Goal: Information Seeking & Learning: Learn about a topic

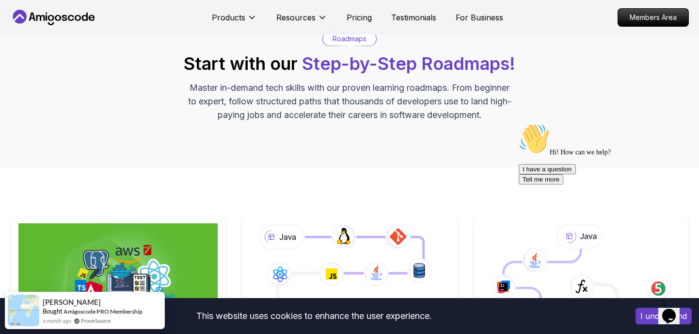
scroll to position [68, 0]
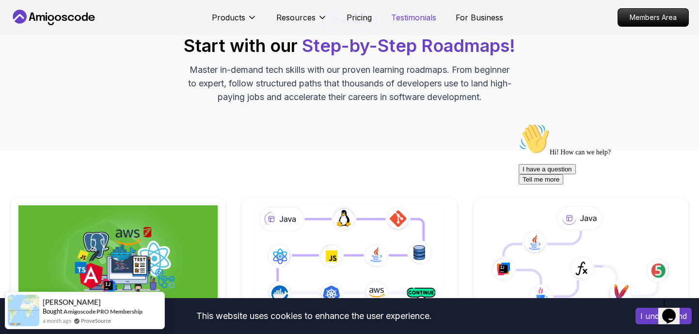
click at [411, 20] on p "Testimonials" at bounding box center [413, 18] width 45 height 12
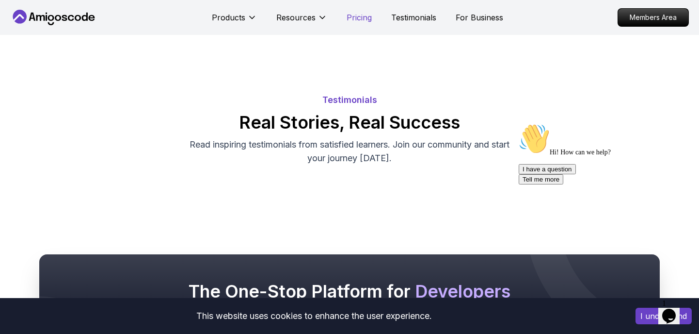
click at [353, 22] on p "Pricing" at bounding box center [359, 18] width 25 height 12
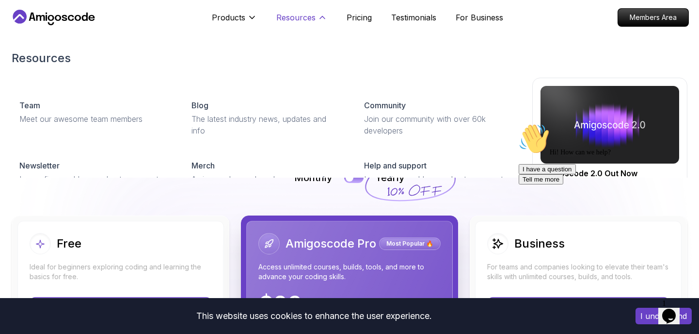
click at [305, 14] on p "Resources" at bounding box center [295, 18] width 39 height 12
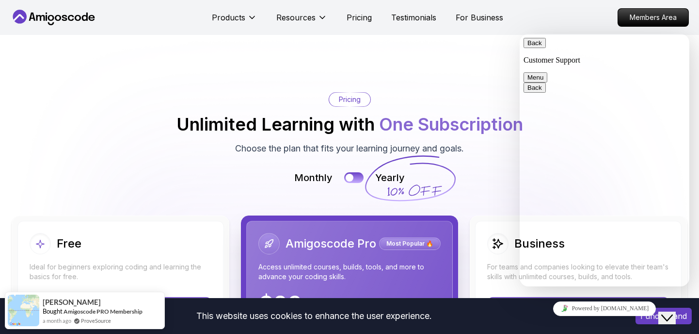
click at [540, 48] on button "Back" at bounding box center [535, 43] width 22 height 10
click at [553, 19] on nav "Products Resources Pricing Testimonials For Business Members Area" at bounding box center [349, 17] width 679 height 35
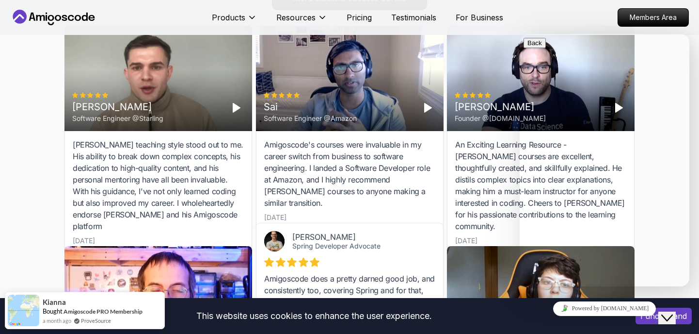
scroll to position [2965, 0]
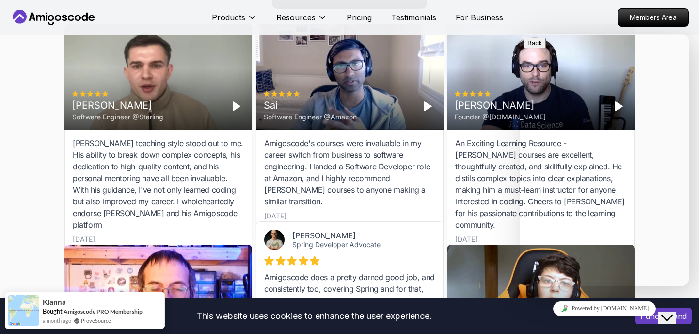
click at [290, 271] on div "Amigoscode does a pretty darned good job, and consistently too, covering Spring…" at bounding box center [349, 311] width 171 height 81
copy div "Amigoscode"
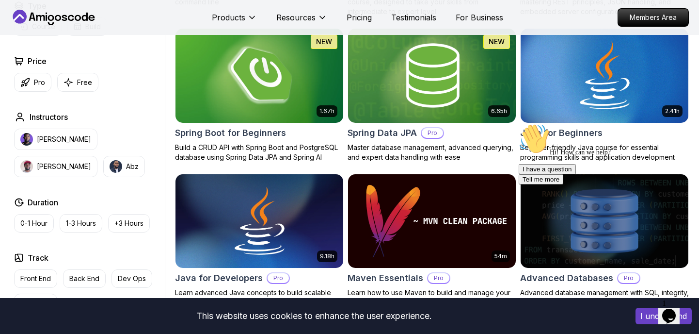
scroll to position [435, 0]
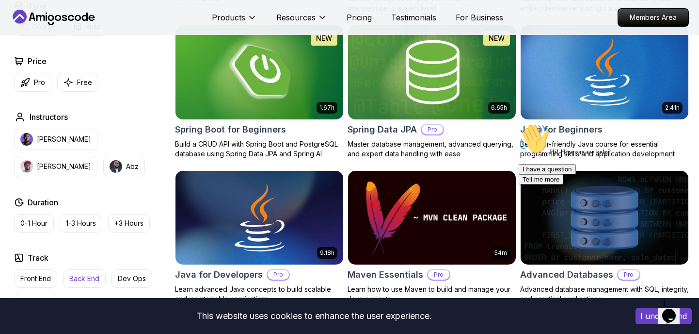
click at [79, 271] on button "Back End" at bounding box center [84, 278] width 43 height 18
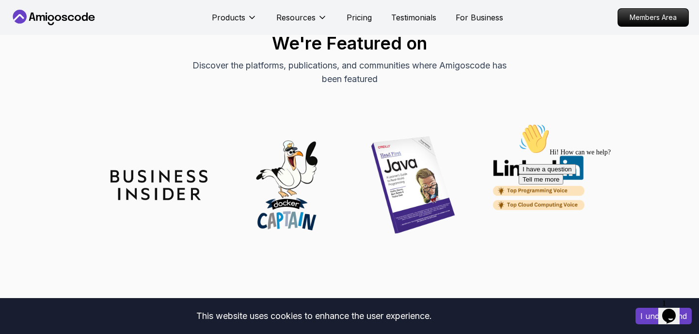
scroll to position [1476, 0]
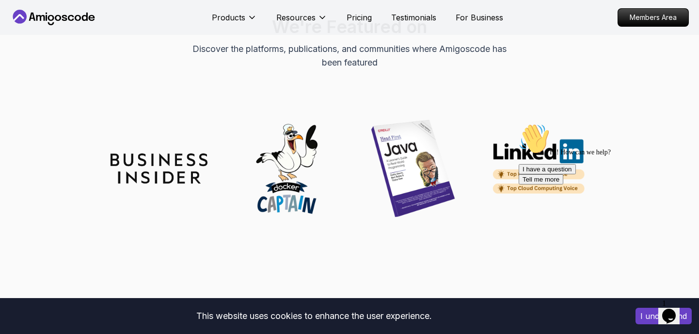
click at [409, 148] on img at bounding box center [413, 168] width 97 height 97
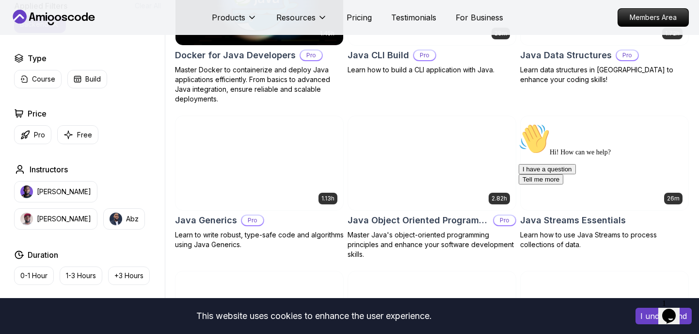
scroll to position [722, 0]
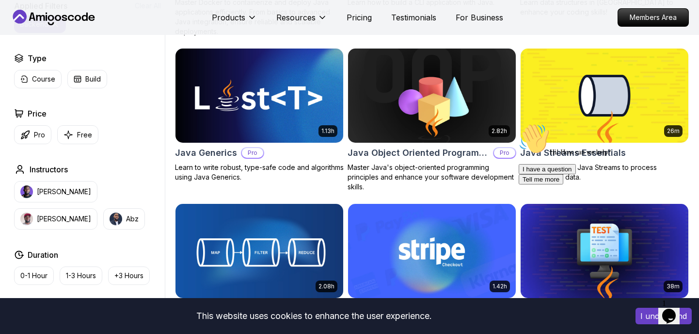
click at [241, 103] on img at bounding box center [259, 95] width 176 height 98
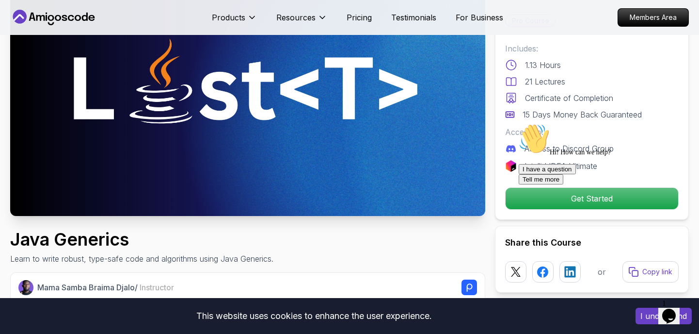
scroll to position [183, 0]
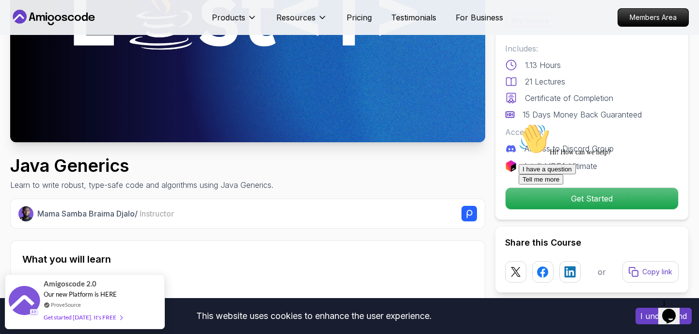
click at [556, 123] on div at bounding box center [606, 123] width 175 height 0
click at [585, 123] on div at bounding box center [606, 123] width 175 height 0
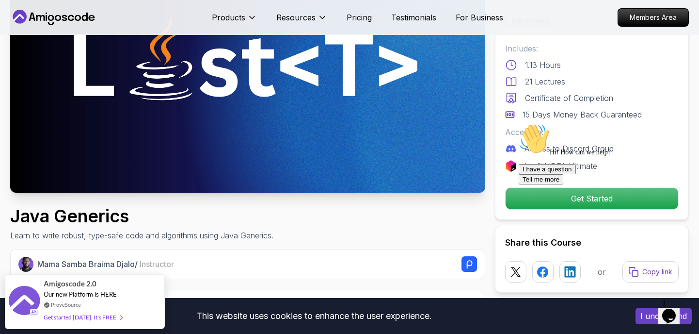
scroll to position [0, 0]
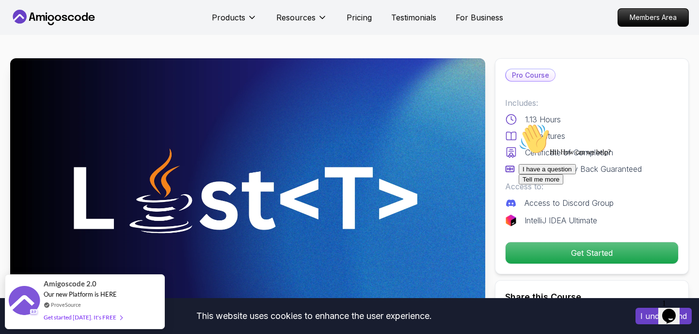
click at [575, 184] on div "I have a question Tell me more" at bounding box center [606, 174] width 175 height 20
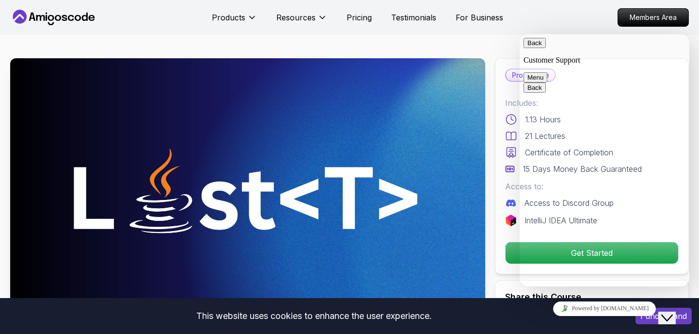
click at [534, 47] on button "Back" at bounding box center [535, 43] width 22 height 10
click at [558, 20] on nav "Products Resources Pricing Testimonials For Business Members Area" at bounding box center [349, 17] width 679 height 35
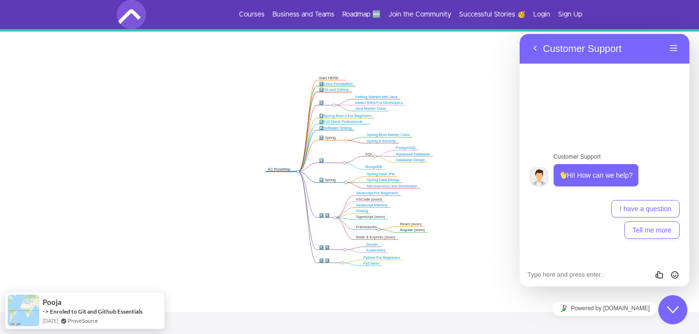
scroll to position [169, 0]
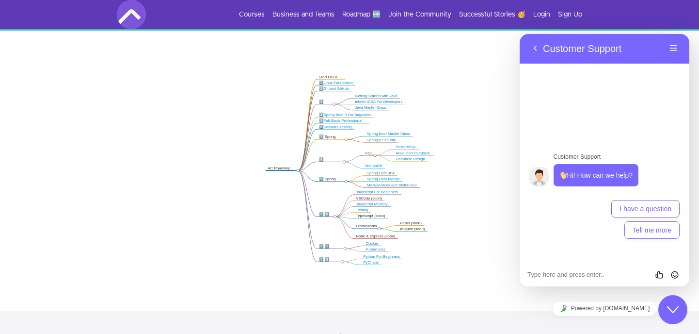
click at [365, 96] on link "Getting Started with Java" at bounding box center [376, 96] width 43 height 4
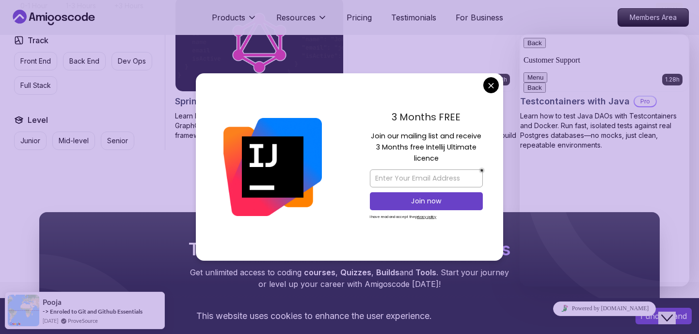
scroll to position [1566, 0]
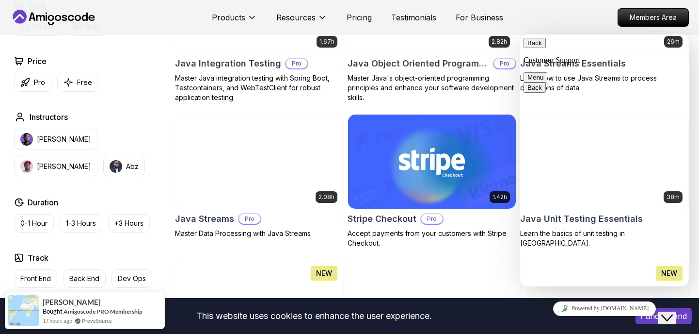
scroll to position [933, 0]
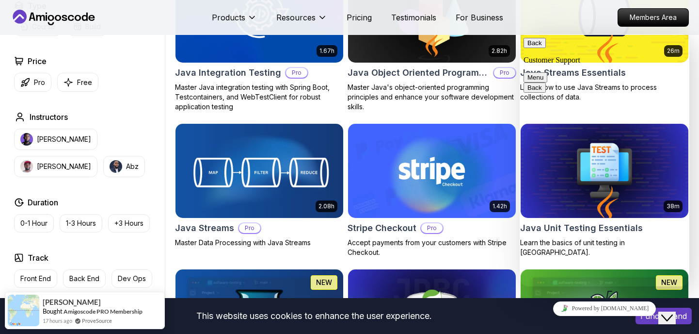
click at [269, 167] on img at bounding box center [259, 170] width 176 height 98
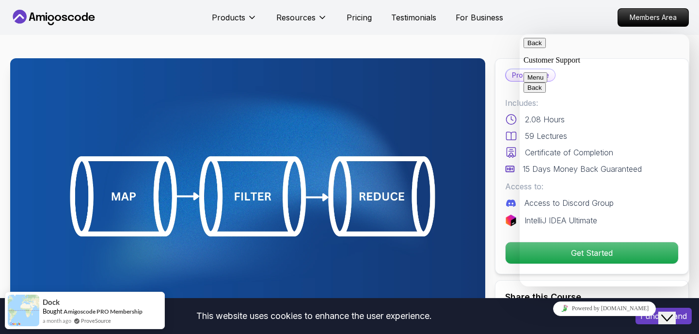
click at [542, 47] on span "Back" at bounding box center [542, 42] width 0 height 7
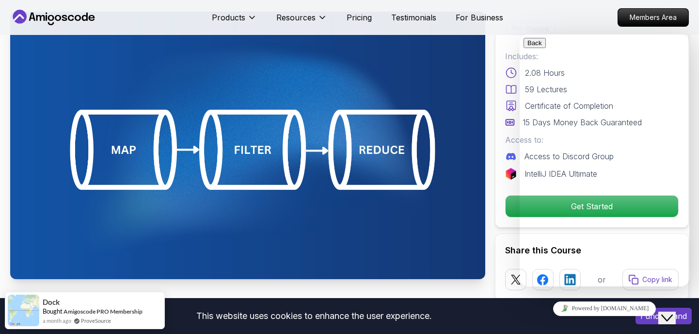
scroll to position [79, 0]
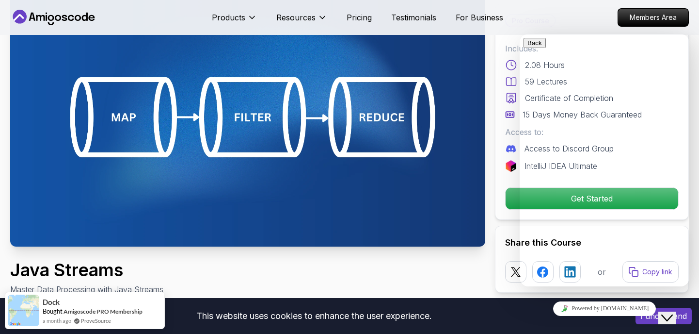
click at [644, 320] on button "I understand" at bounding box center [664, 315] width 56 height 16
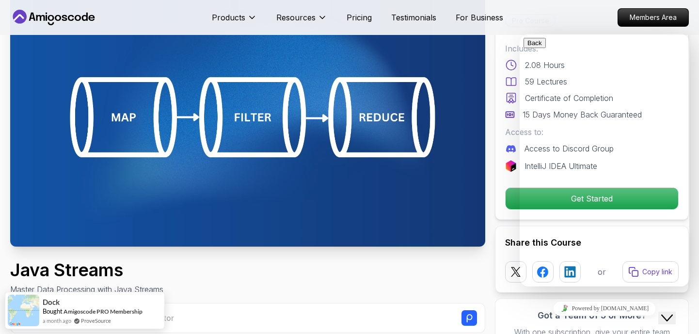
click at [673, 312] on icon "Close Chat This icon closes the chat window." at bounding box center [667, 318] width 12 height 12
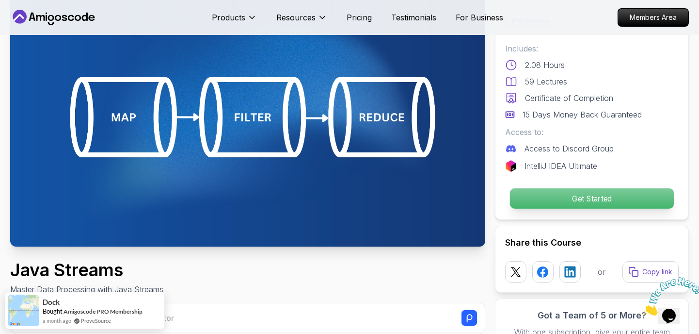
click at [557, 199] on p "Get Started" at bounding box center [592, 198] width 164 height 20
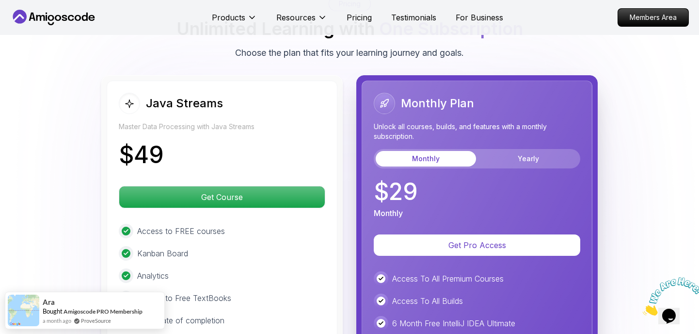
scroll to position [2081, 0]
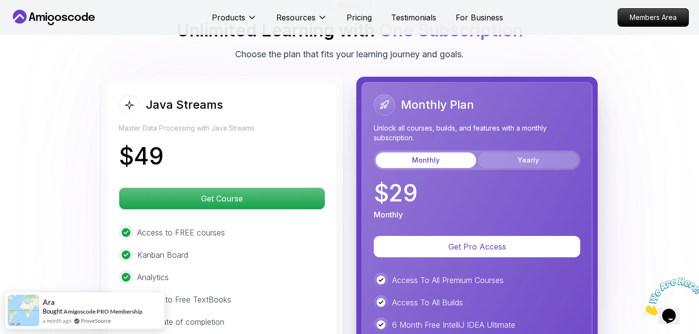
click at [498, 152] on button "Yearly" at bounding box center [528, 160] width 100 height 16
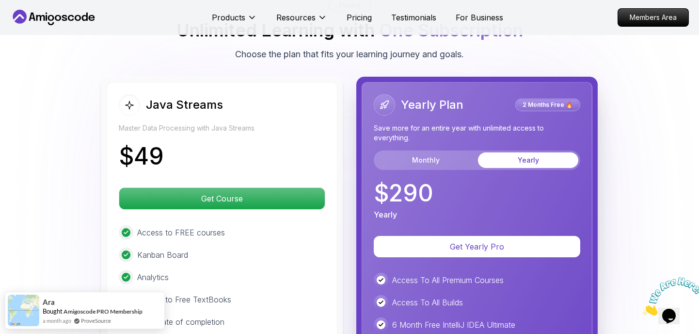
click at [431, 156] on div "Yearly Plan 2 Months Free 🔥 Save more for an entire year with unlimited access …" at bounding box center [477, 157] width 207 height 126
click at [435, 152] on button "Monthly" at bounding box center [426, 160] width 100 height 16
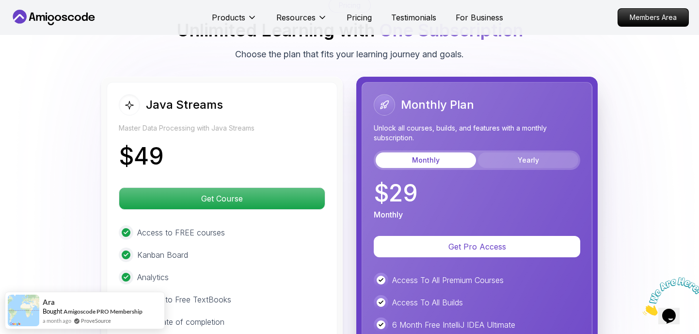
click at [526, 152] on button "Yearly" at bounding box center [528, 160] width 100 height 16
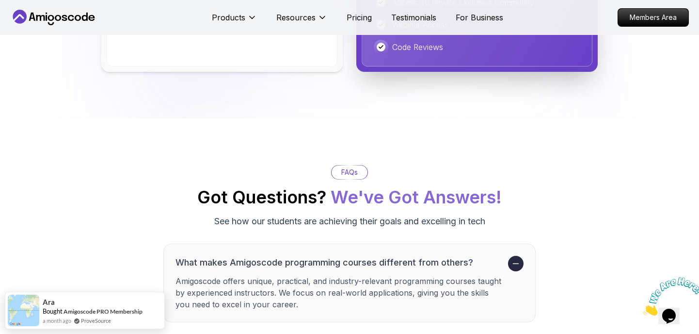
scroll to position [2511, 0]
